Goal: Task Accomplishment & Management: Manage account settings

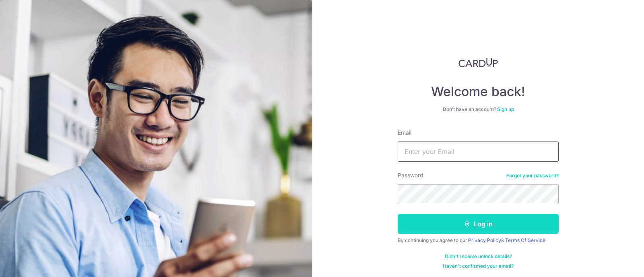
type input "[EMAIL_ADDRESS][DOMAIN_NAME]"
click at [484, 226] on button "Log in" at bounding box center [478, 224] width 161 height 20
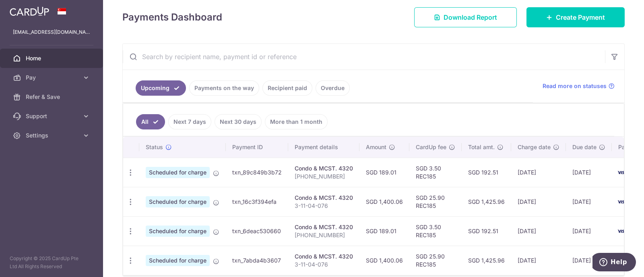
scroll to position [153, 0]
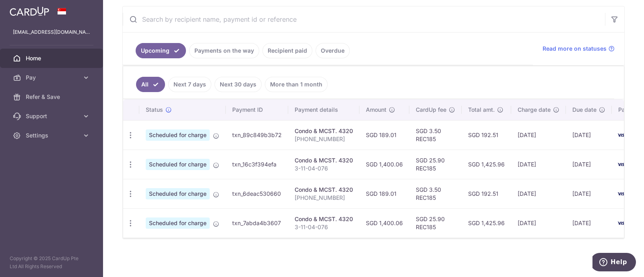
drag, startPoint x: 534, startPoint y: 132, endPoint x: 58, endPoint y: 172, distance: 476.9
click at [58, 172] on aside "steveokb@hotmail.com Home Pay Payments Recipients Cards Refer & Save Support FA…" at bounding box center [51, 138] width 103 height 277
